Goal: Check status: Check status

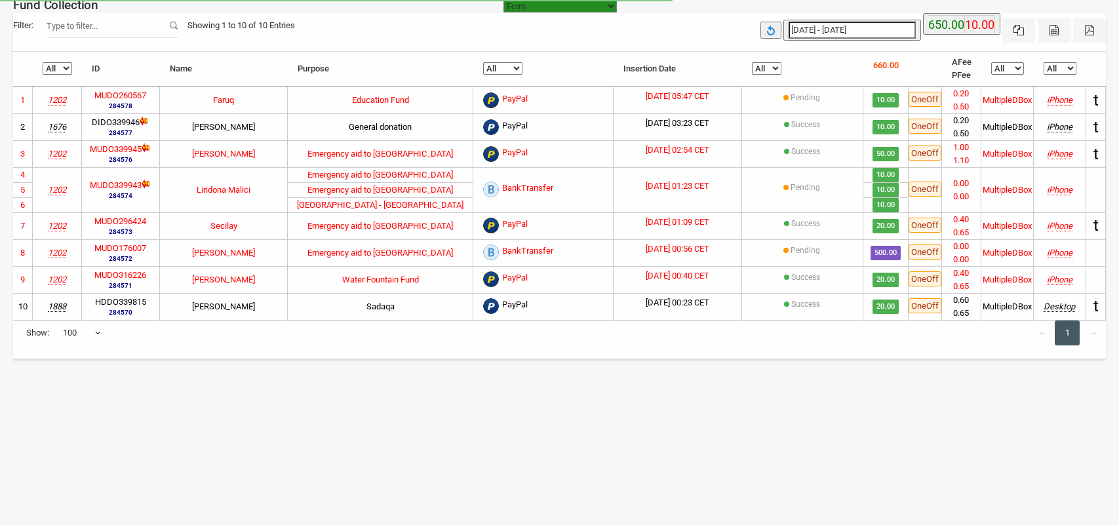
select select "100"
click at [761, 69] on select "All Pending Success" at bounding box center [767, 68] width 30 height 12
click at [818, 72] on th "All Pending Success" at bounding box center [802, 69] width 121 height 35
type input "[DATE]"
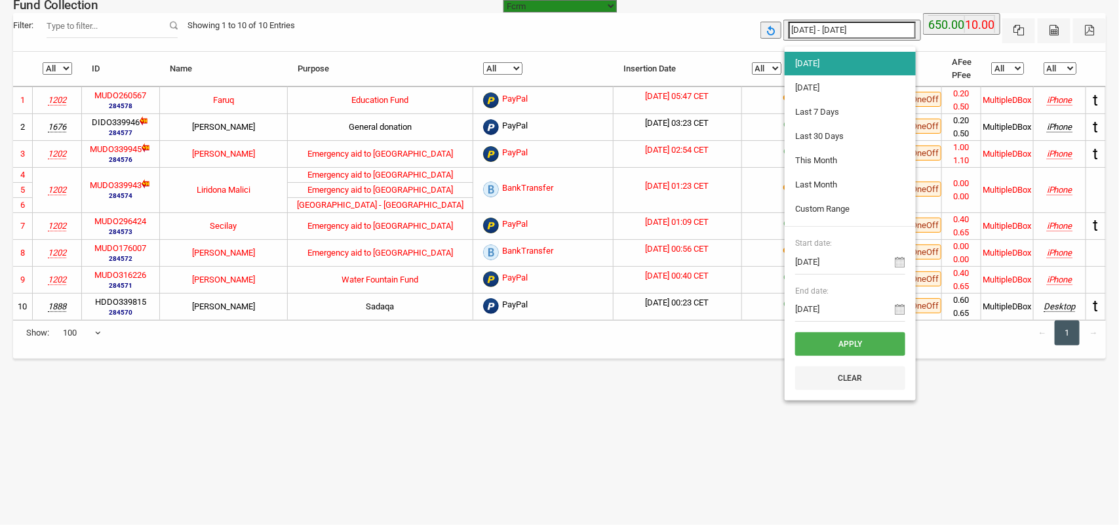
click at [820, 37] on input "[DATE] - [DATE]" at bounding box center [852, 30] width 127 height 17
type input "[DATE]"
click at [821, 89] on li "[DATE]" at bounding box center [850, 88] width 131 height 24
type input "[DATE] - [DATE]"
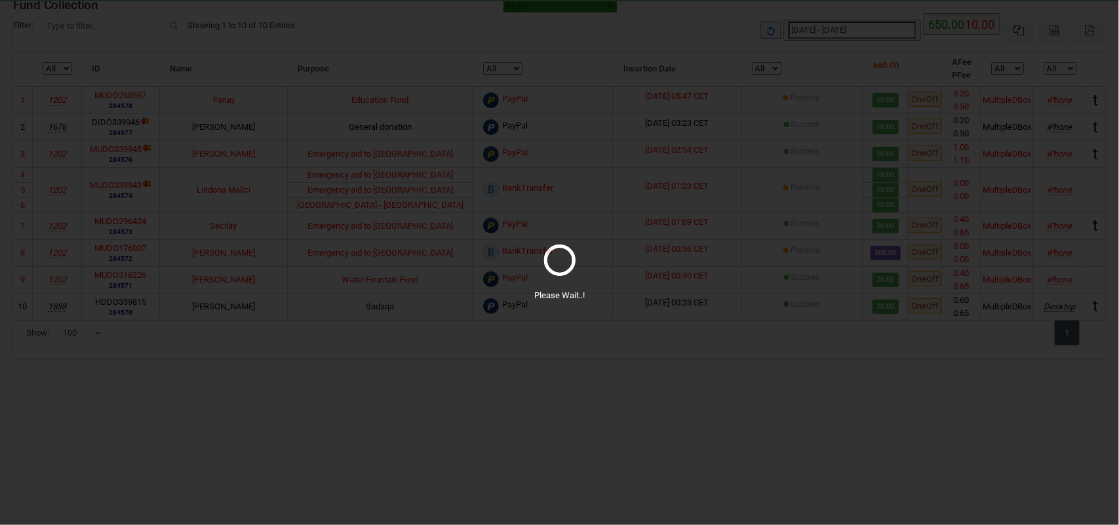
select select "100"
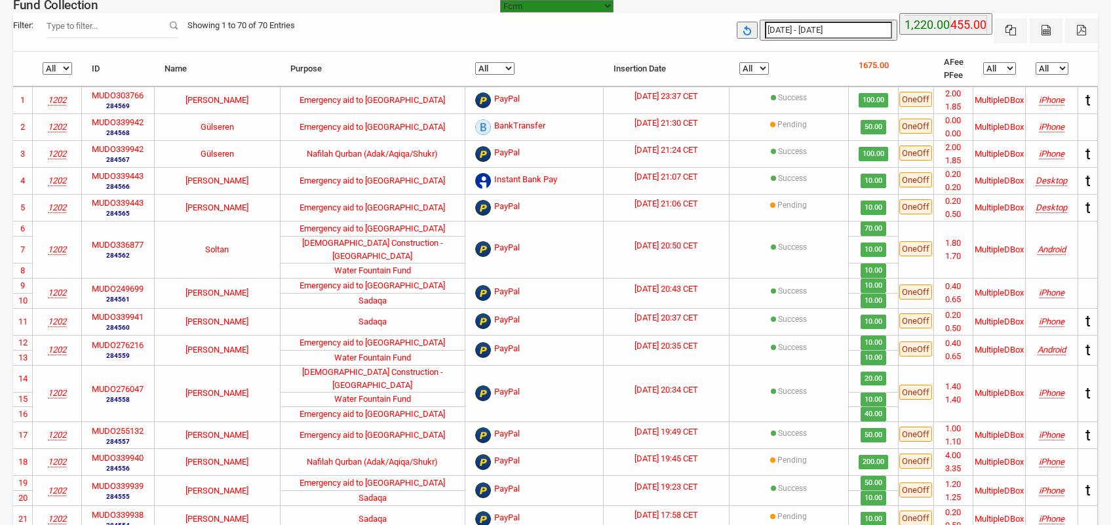
click at [48, 64] on select "All 1888 1202 1466" at bounding box center [58, 68] width 30 height 12
click at [368, 250] on td "[DEMOGRAPHIC_DATA] Construction - [GEOGRAPHIC_DATA]" at bounding box center [373, 249] width 185 height 27
type input "[DATE]"
click at [853, 27] on input "[DATE] - [DATE]" at bounding box center [828, 30] width 127 height 17
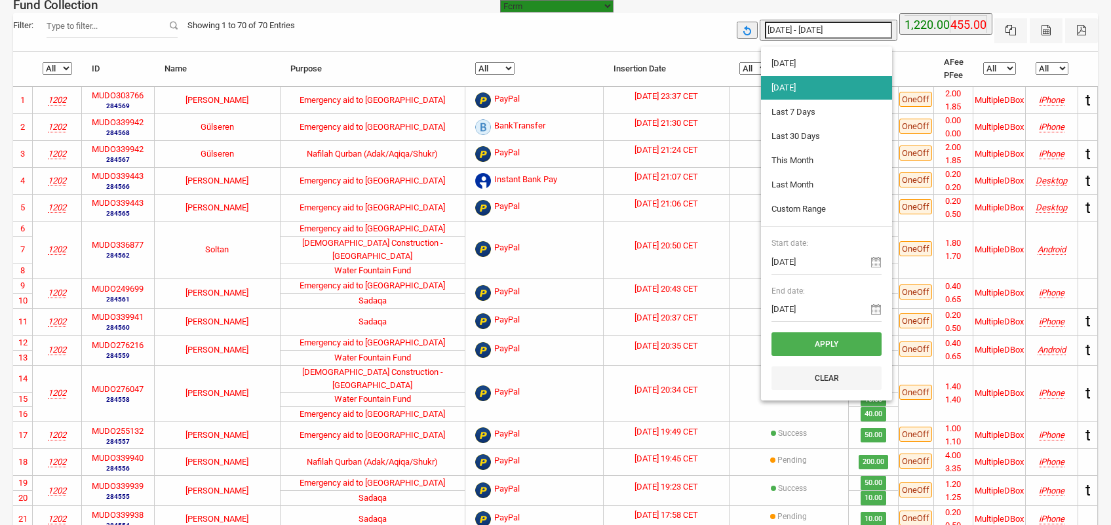
type input "[DATE]"
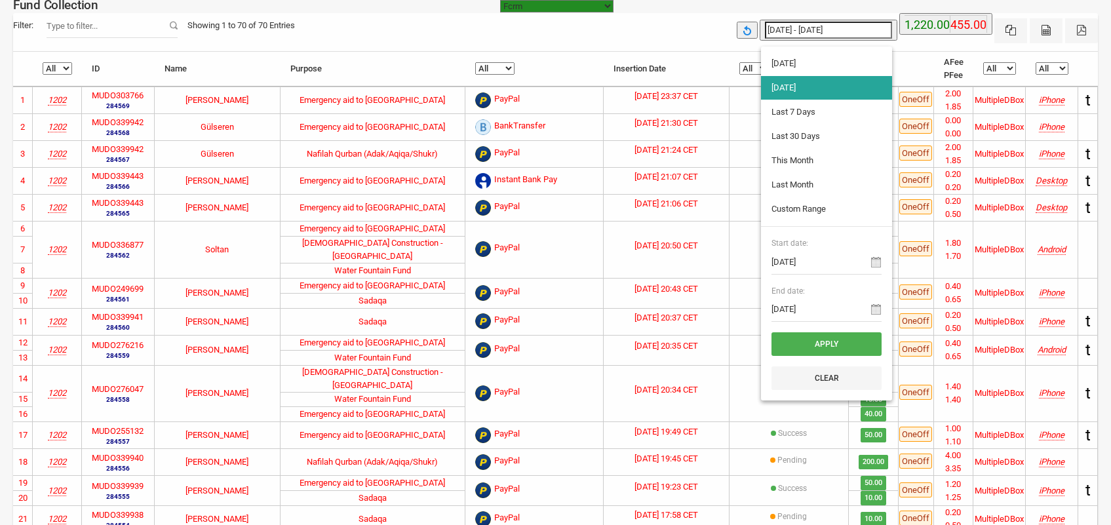
type input "[DATE]"
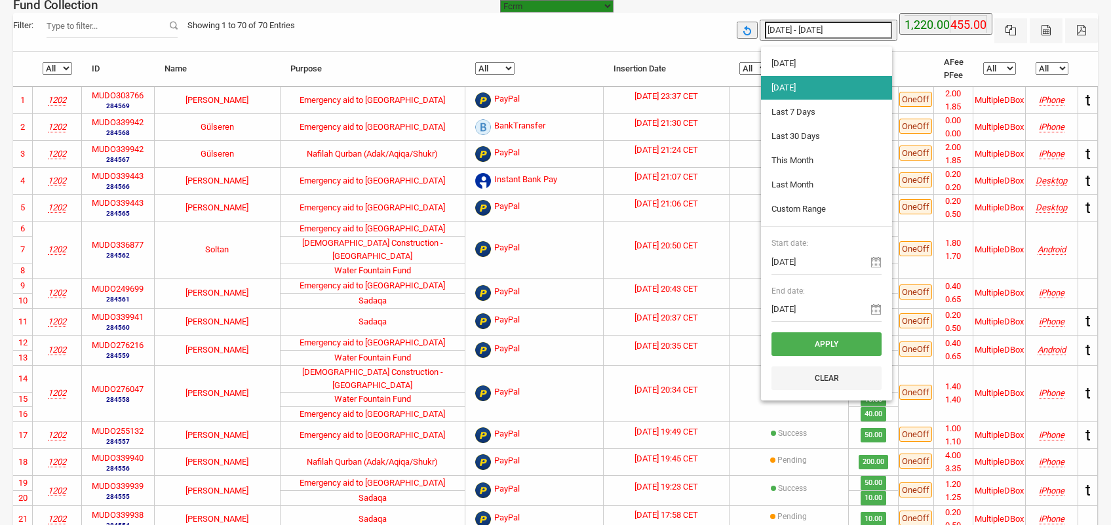
type input "[DATE]"
click at [801, 210] on li "Custom Range" at bounding box center [826, 209] width 131 height 24
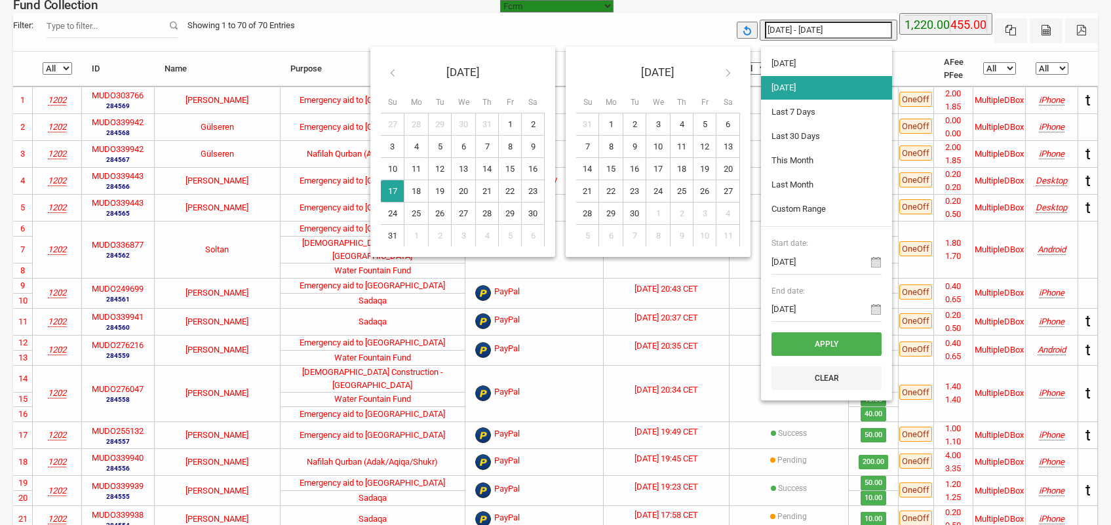
type input "[DATE]"
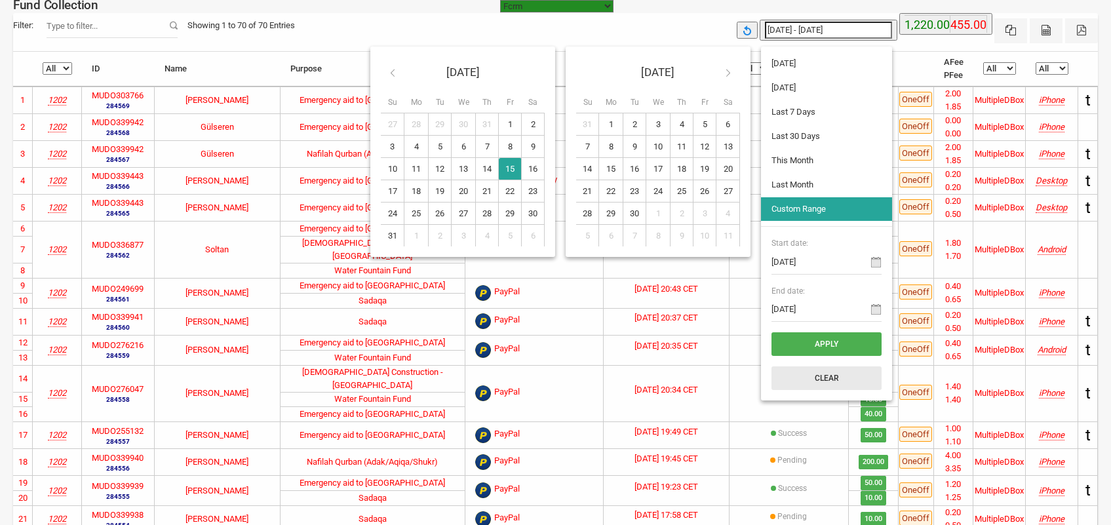
type input "[DATE]"
click at [804, 340] on button "Apply" at bounding box center [827, 344] width 110 height 24
type input "[DATE] - [DATE]"
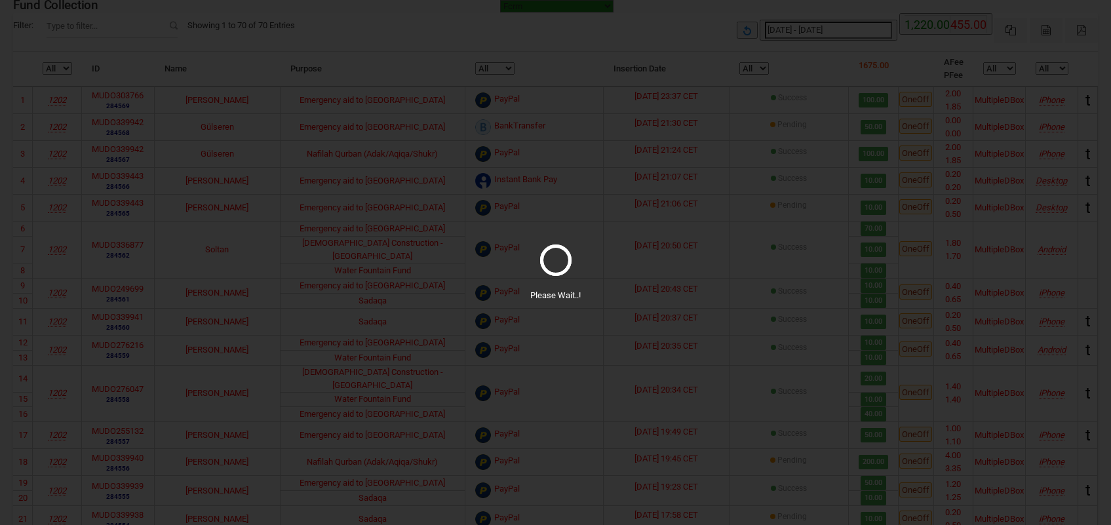
select select "100"
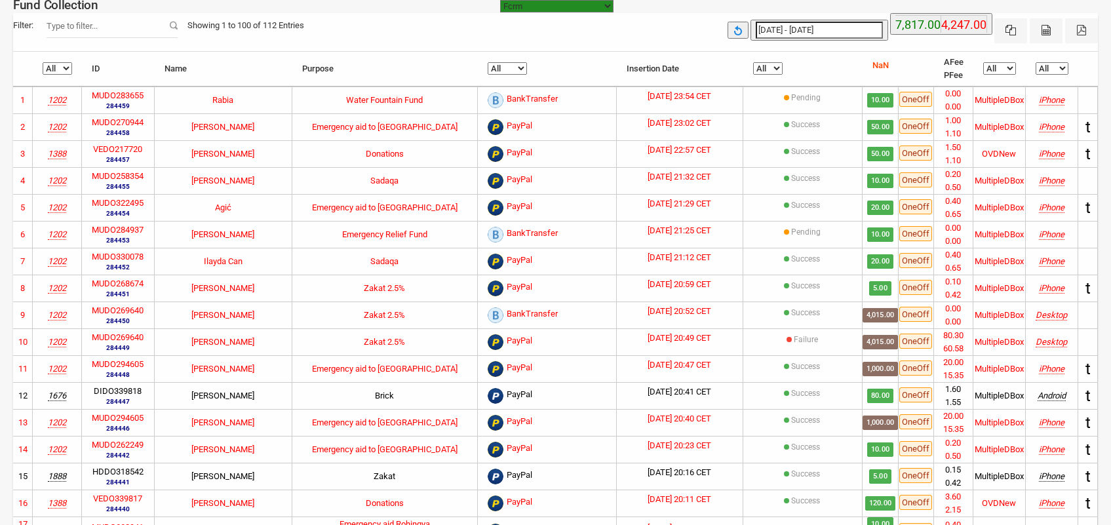
click at [47, 68] on select "All 1676 1888 1830 1202 1466 1388" at bounding box center [58, 68] width 30 height 12
click at [759, 69] on select "All Failure Pending Success" at bounding box center [768, 68] width 30 height 12
select select "Failure"
click at [753, 62] on select "All Failure Pending Success" at bounding box center [768, 68] width 30 height 12
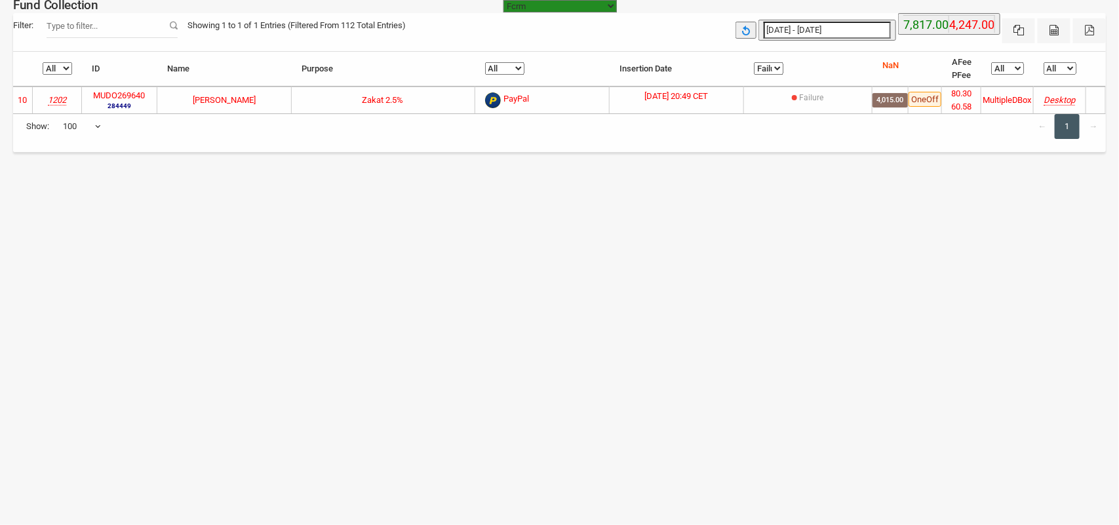
type input "[DATE]"
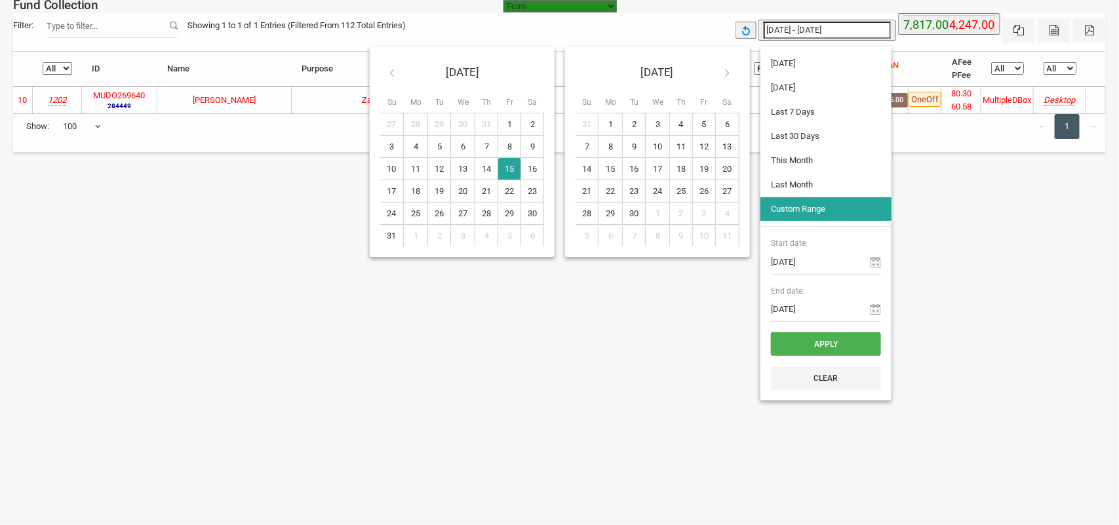
click at [824, 33] on input "[DATE] - [DATE]" at bounding box center [827, 30] width 127 height 17
type input "[DATE]"
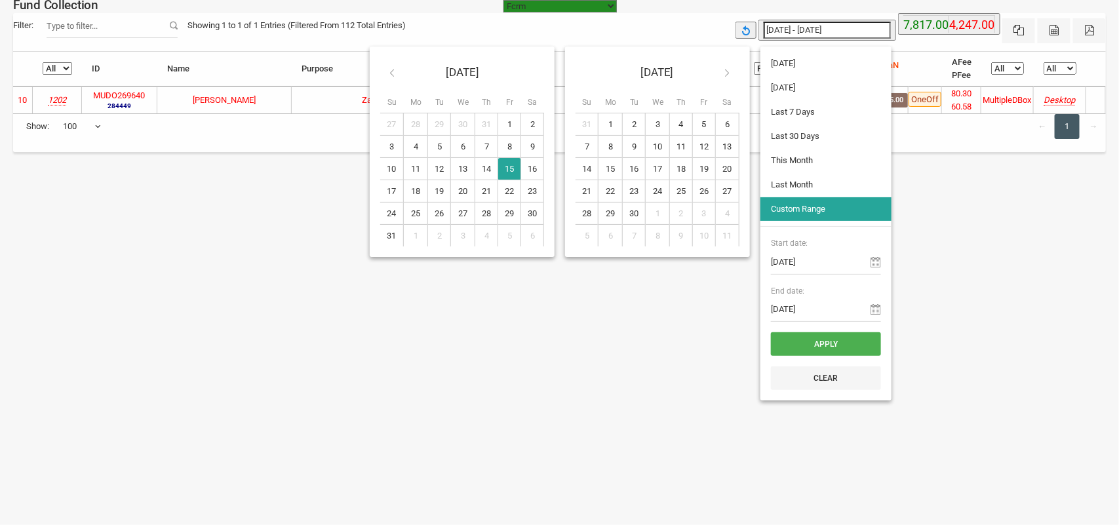
type input "[DATE]"
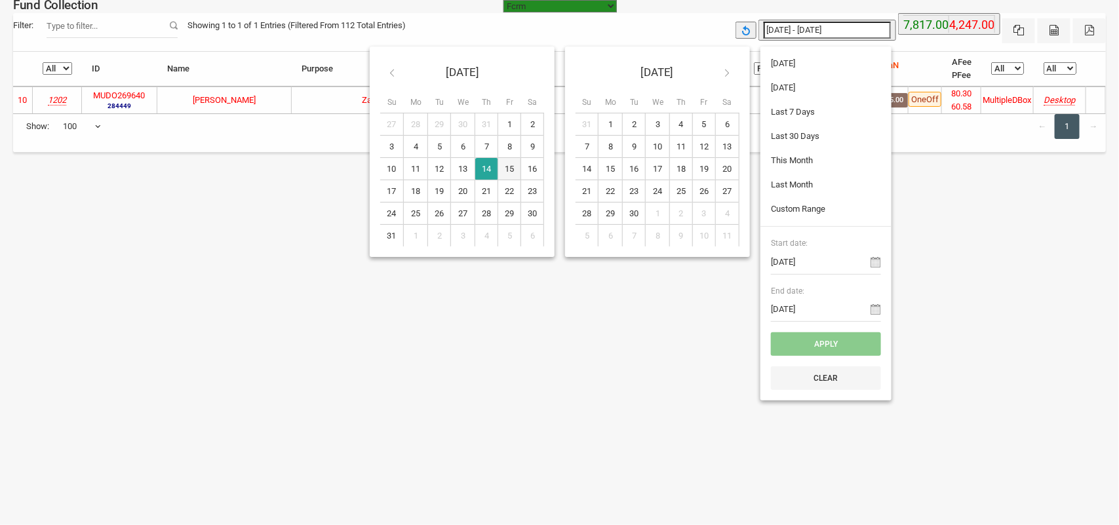
type input "[DATE]"
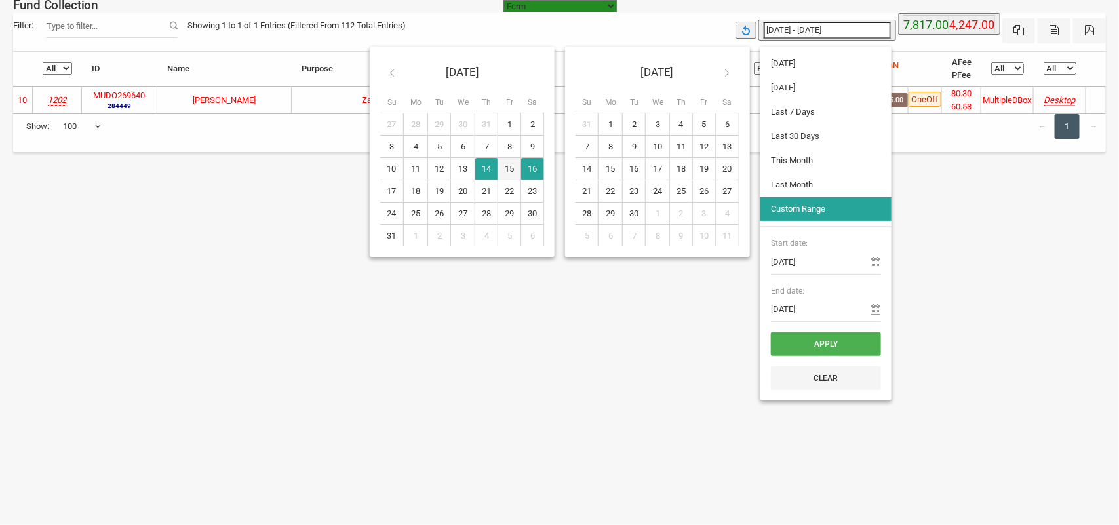
type input "[DATE]"
click at [814, 339] on button "Apply" at bounding box center [826, 344] width 110 height 24
type input "[DATE] - [DATE]"
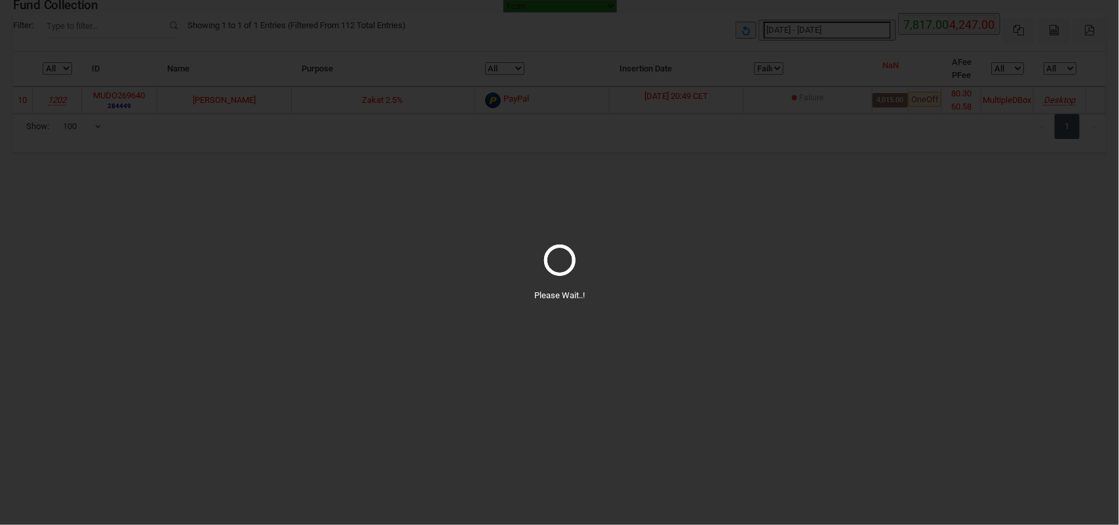
select select "100"
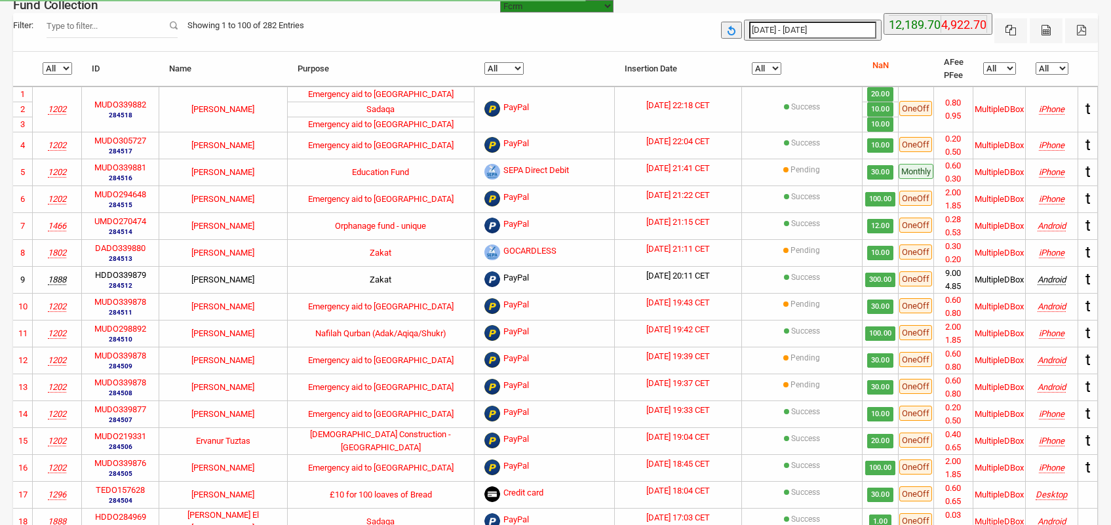
click at [48, 64] on select "All 1676 1888 1802 1830 1895 1713 1202 1296 1466 1388" at bounding box center [58, 68] width 30 height 12
select select "1296"
click at [43, 62] on select "All 1676 1888 1802 1830 1895 1713 1202 1296 1466 1388" at bounding box center [58, 68] width 30 height 12
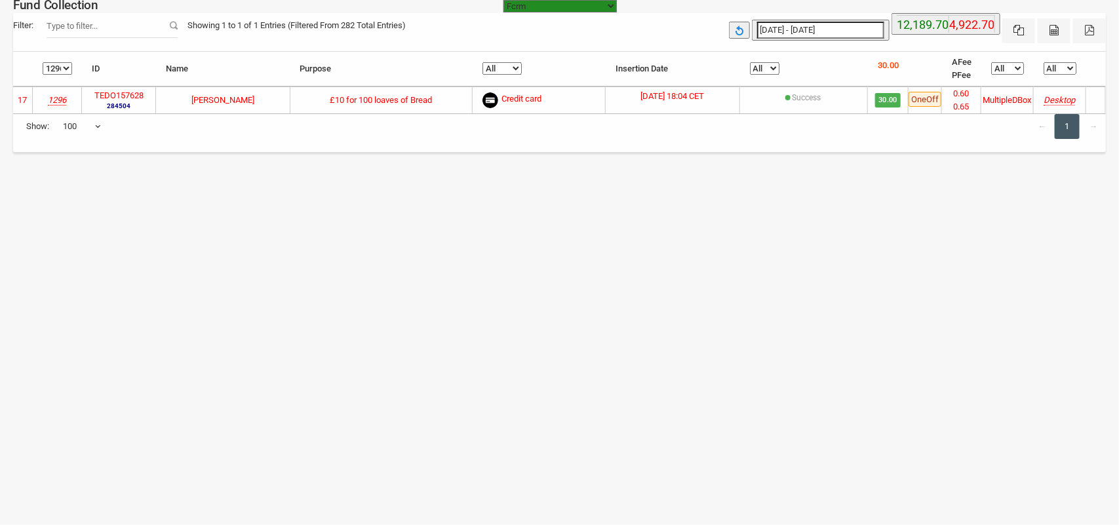
click at [770, 56] on th "All Failure Pending Success" at bounding box center [804, 69] width 128 height 35
click at [762, 66] on select "All Failure Pending Success" at bounding box center [765, 68] width 30 height 12
select select "Failure"
click at [761, 62] on select "All Failure Pending Success" at bounding box center [765, 68] width 30 height 12
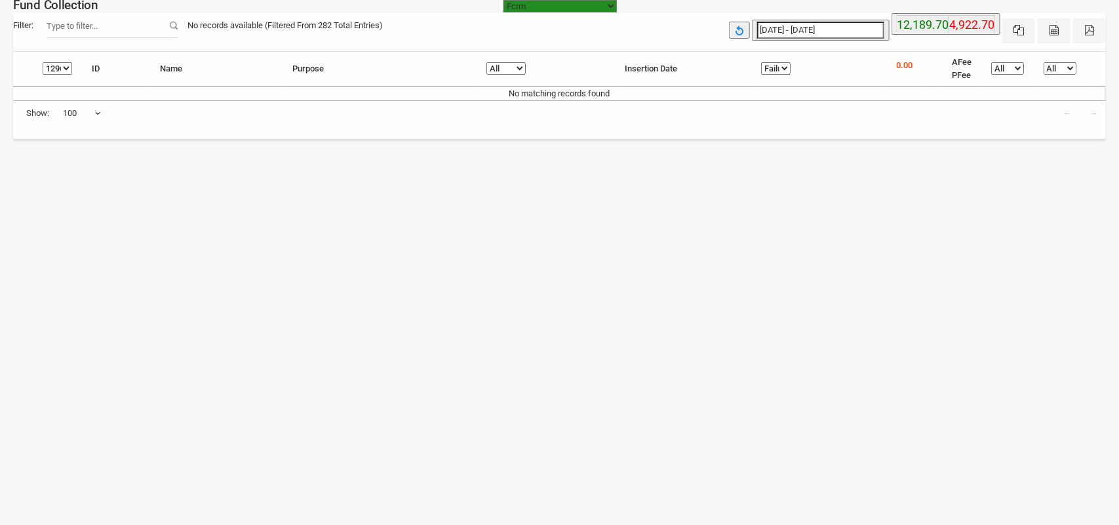
click at [66, 67] on select "All 1676 1888 1802 1830 1895 1713 1202 1296 1466 1388" at bounding box center [58, 68] width 30 height 12
select select
click at [43, 62] on select "All 1676 1888 1802 1830 1895 1713 1202 1296 1466 1388" at bounding box center [58, 68] width 30 height 12
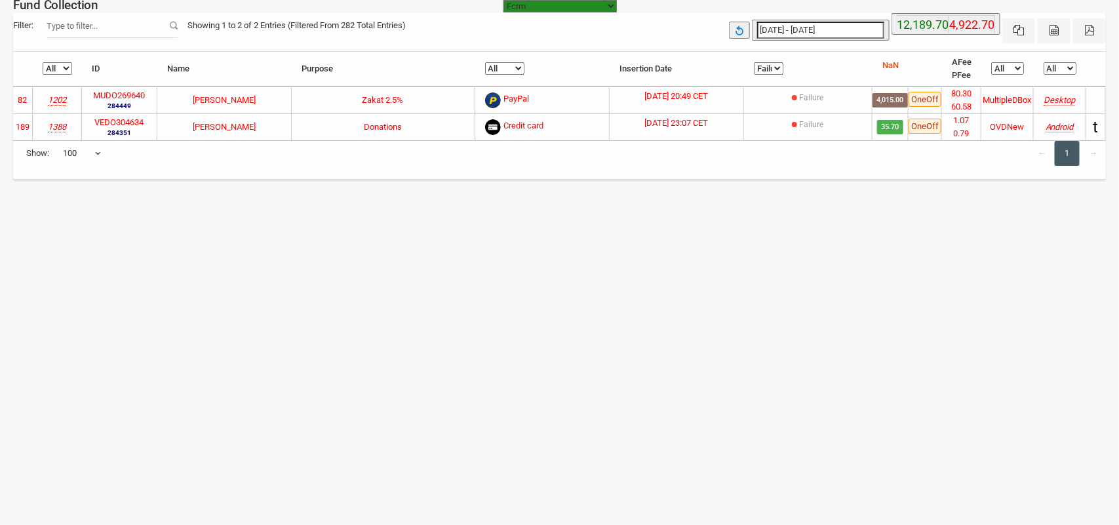
click at [60, 72] on select "All 1676 1888 1802 1830 1895 1713 1202 1296 1466 1388" at bounding box center [58, 68] width 30 height 12
click at [770, 69] on select "All Failure Pending Success" at bounding box center [769, 68] width 30 height 12
select select
click at [754, 62] on select "All Failure Pending Success" at bounding box center [769, 68] width 30 height 12
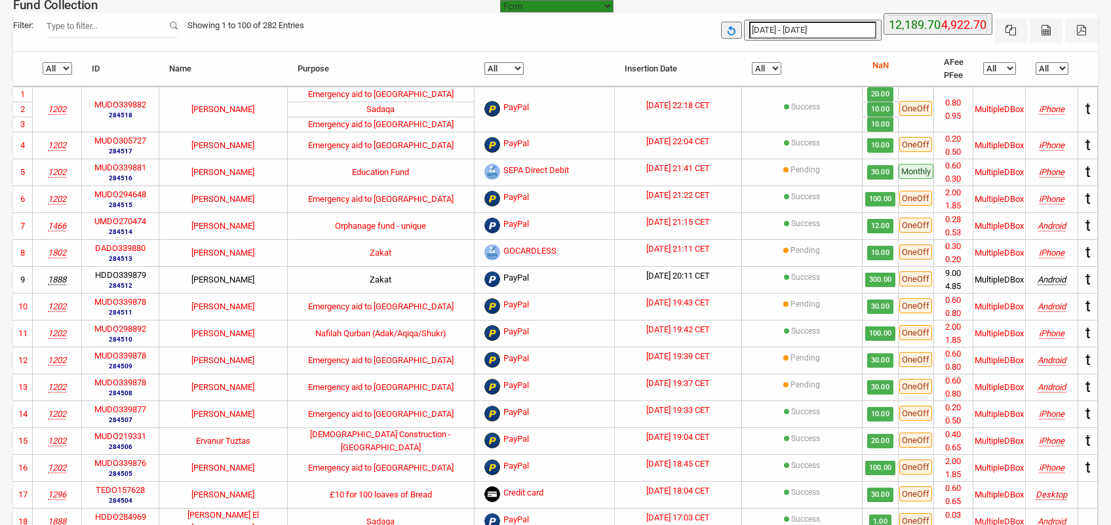
click at [66, 67] on select "All 1676 1888 1802 1830 1895 1713 1202 1296 1466 1388" at bounding box center [58, 68] width 30 height 12
select select "1296"
click at [43, 62] on select "All 1676 1888 1802 1830 1895 1713 1202 1296 1466 1388" at bounding box center [58, 68] width 30 height 12
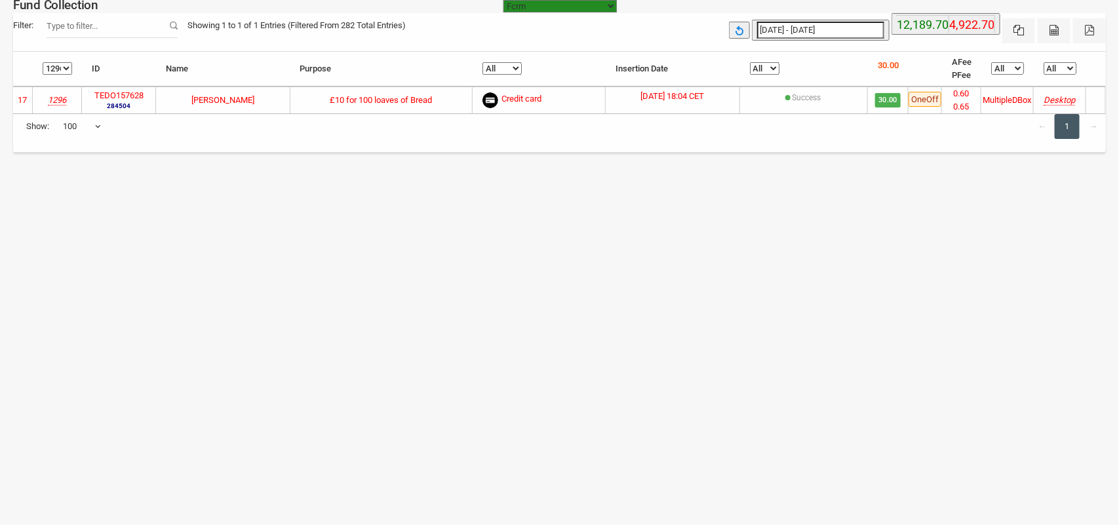
type input "[DATE]"
click at [784, 30] on input "[DATE] - [DATE]" at bounding box center [820, 30] width 127 height 17
click at [109, 30] on div "Fund Collection" at bounding box center [55, 14] width 111 height 42
click at [61, 69] on select "All 1676 1888 1802 1830 1895 1713 1202 1296 1466 1388" at bounding box center [58, 68] width 30 height 12
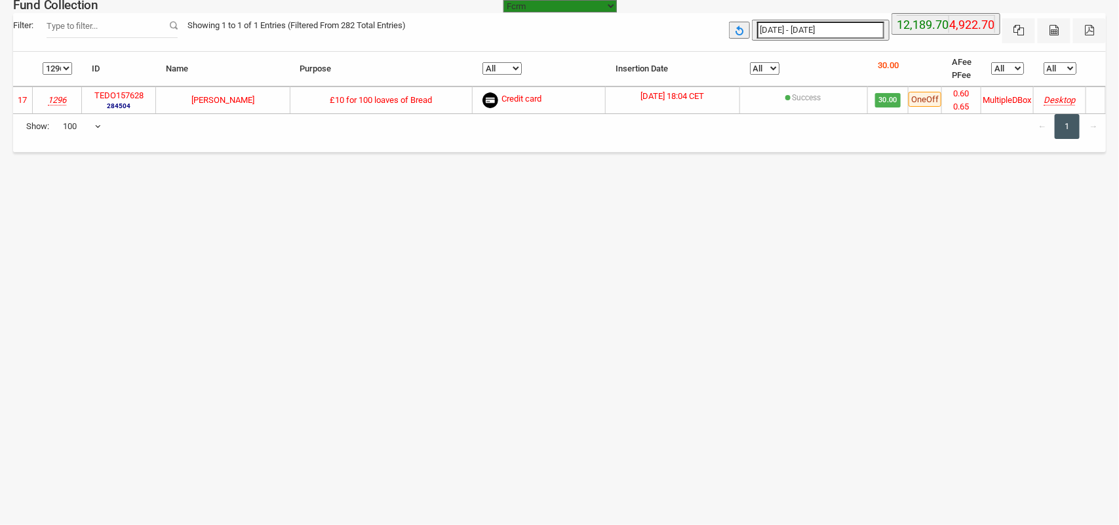
select select
click at [43, 62] on select "All 1676 1888 1802 1830 1895 1713 1202 1296 1466 1388" at bounding box center [58, 68] width 30 height 12
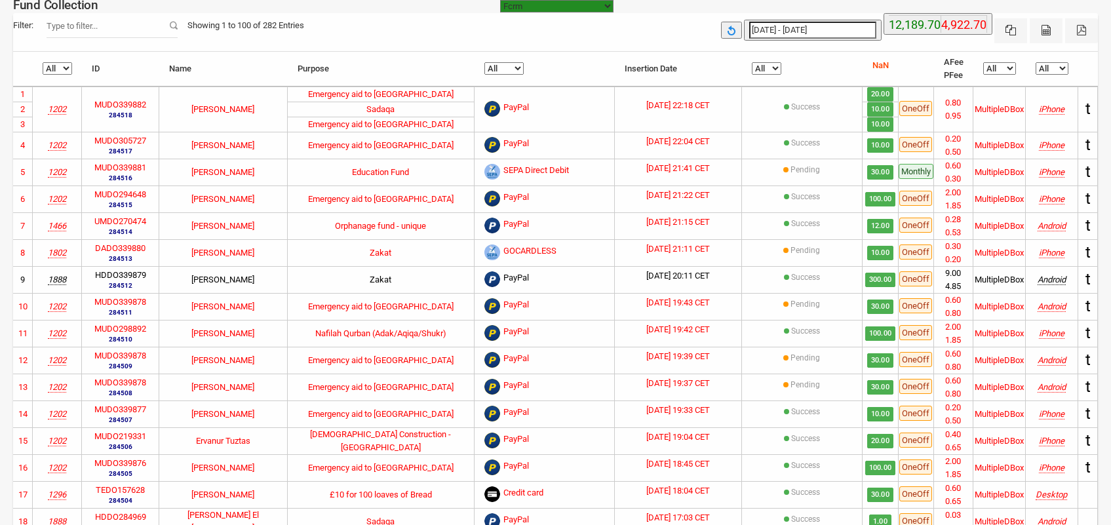
click at [159, 24] on input "Filter:" at bounding box center [112, 25] width 131 height 25
paste input "VEDO339816"
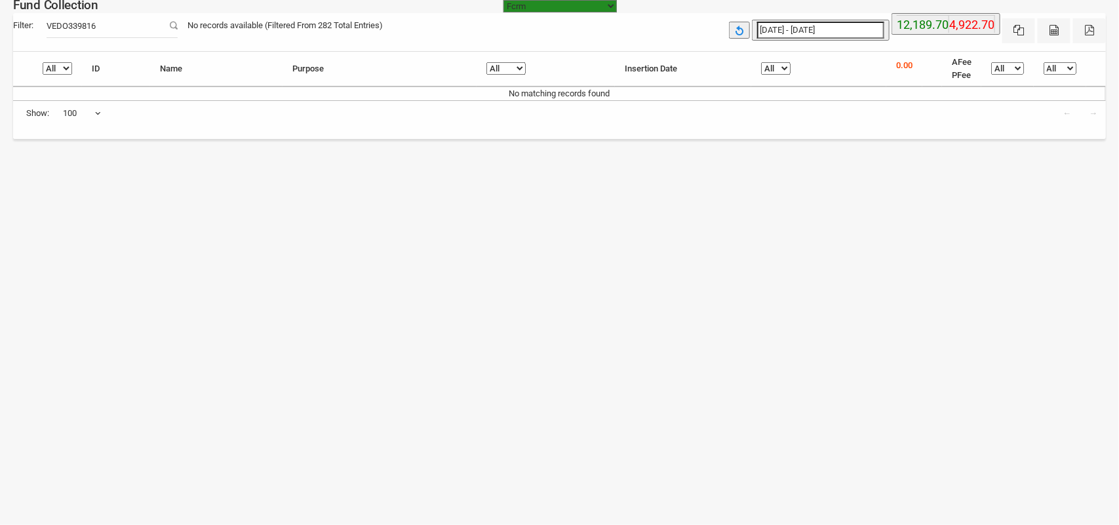
paste input "MUDO294605"
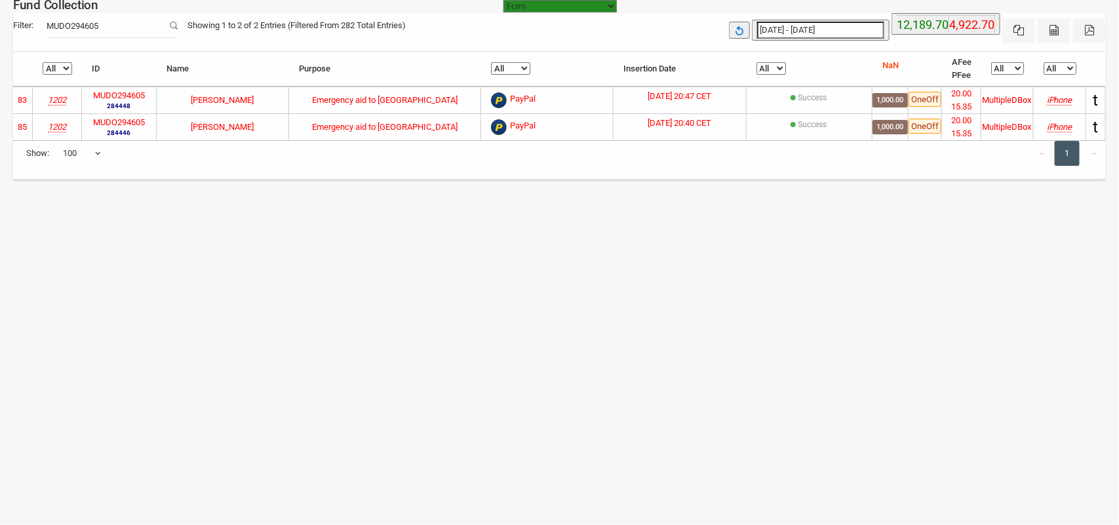
type input "MUDO294605"
